Goal: Information Seeking & Learning: Learn about a topic

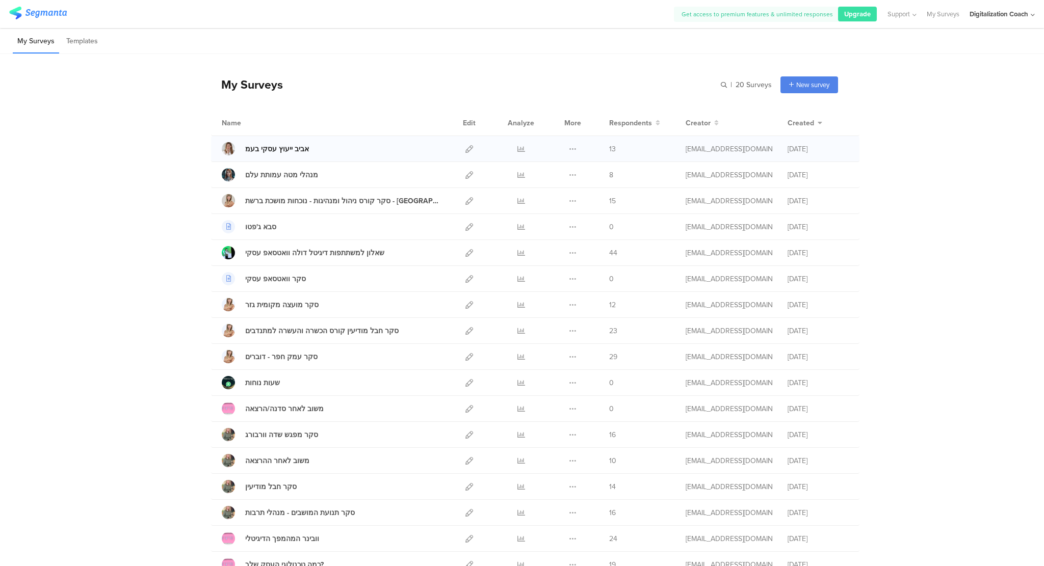
click at [278, 147] on div "אביב ייעוץ עסקי בעמ" at bounding box center [277, 149] width 64 height 11
click at [517, 146] on icon at bounding box center [521, 149] width 8 height 8
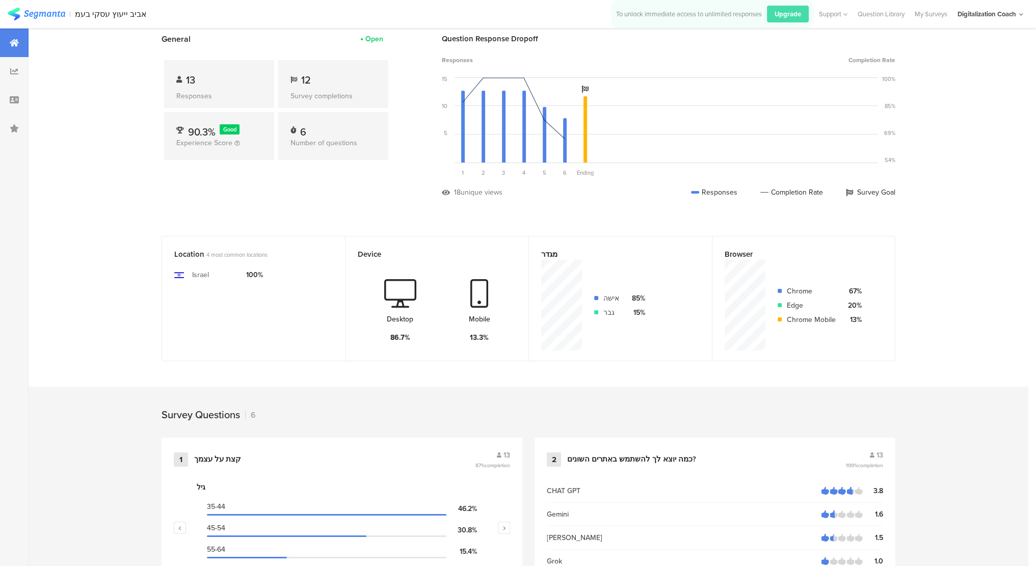
scroll to position [55, 0]
drag, startPoint x: 446, startPoint y: 263, endPoint x: 399, endPoint y: 218, distance: 64.9
click at [399, 218] on section "Results Overview Confidence Level 95 % Preview survey Edit survey Export Result…" at bounding box center [529, 458] width 1000 height 971
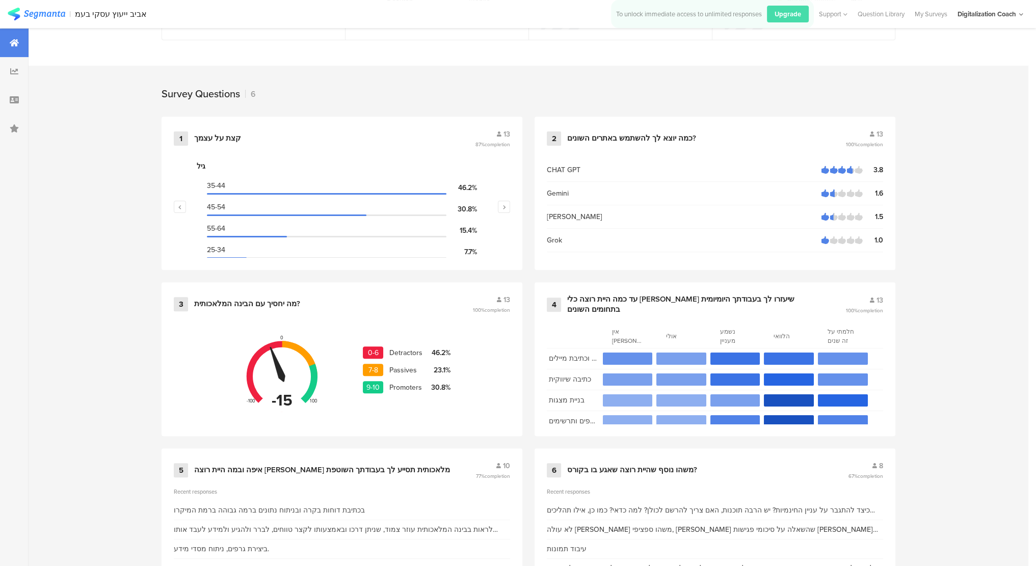
scroll to position [375, 0]
click at [304, 343] on div at bounding box center [282, 376] width 94 height 93
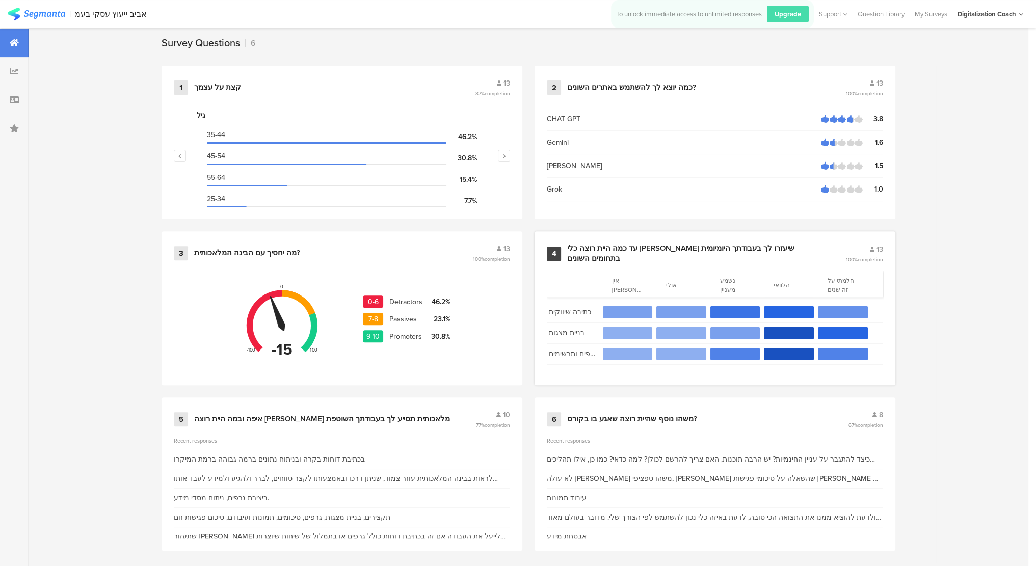
scroll to position [426, 0]
click at [926, 401] on div "1 קצת על עצמך 13 87% completion גיל 35-44 46.2% 45-54 30.8% 55-64 15.4% 25-34 7…" at bounding box center [528, 314] width 815 height 497
click at [73, 416] on div "Survey Questions 6 1 קצת על עצמך 13 87% completion גיל 35-44 46.2% 45-54 30.8% …" at bounding box center [529, 294] width 1000 height 558
click at [357, 410] on div "5 איפה ובמה היית רוצה שבינה מלאכותית תסייע לך בעבודתך השוטפת 10 77% completion" at bounding box center [342, 419] width 336 height 19
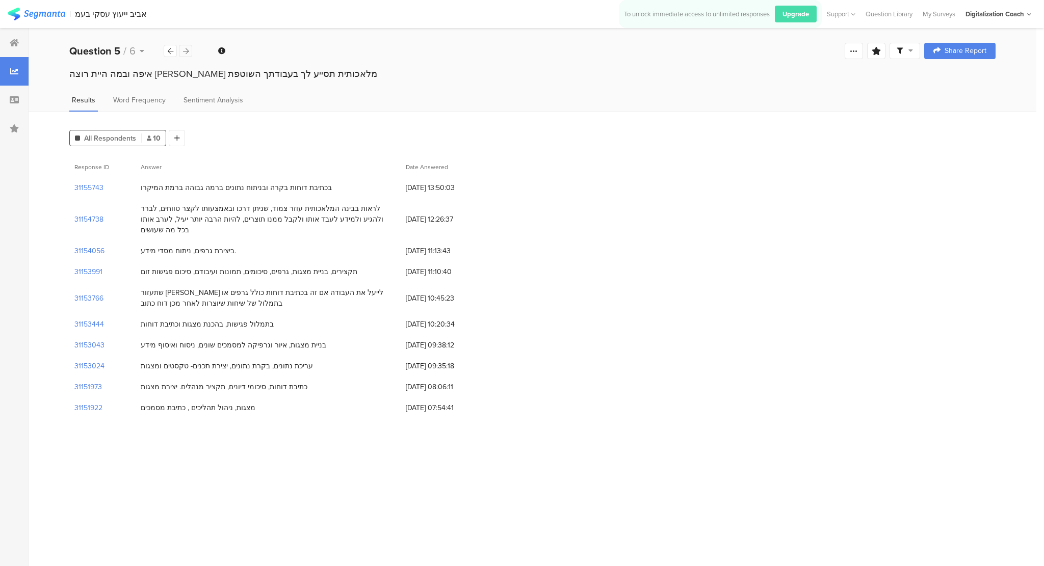
click at [186, 49] on icon at bounding box center [186, 51] width 6 height 7
